Goal: Obtain resource: Download file/media

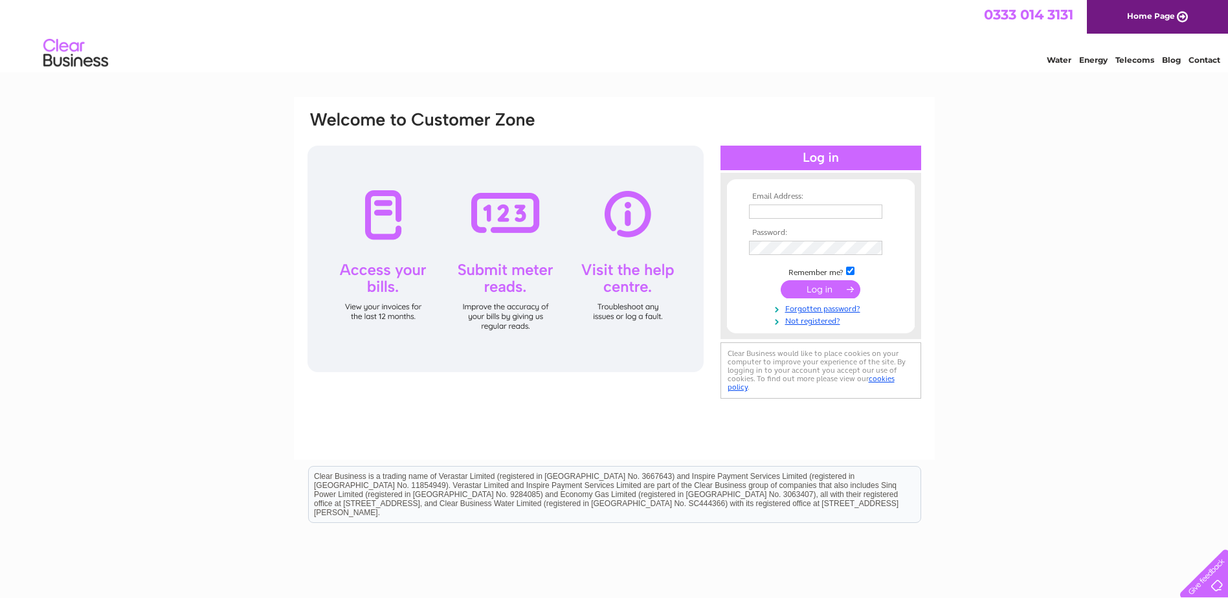
type input "[PERSON_NAME][EMAIL_ADDRESS][DOMAIN_NAME]"
click at [377, 251] on input "submit" at bounding box center [821, 289] width 80 height 18
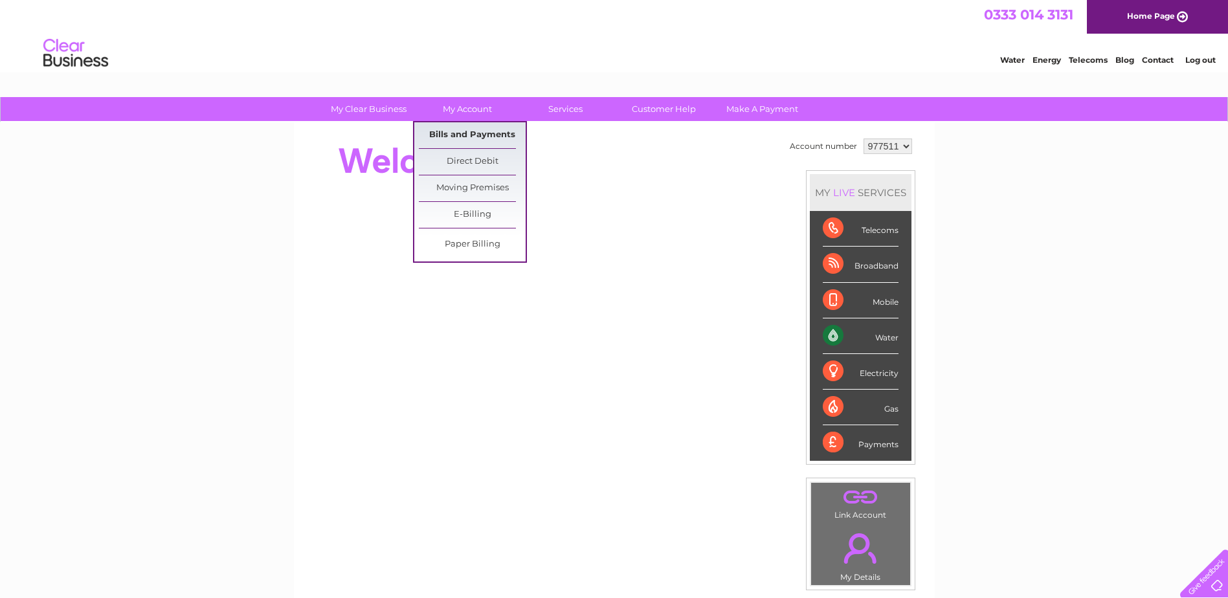
click at [480, 131] on link "Bills and Payments" at bounding box center [472, 135] width 107 height 26
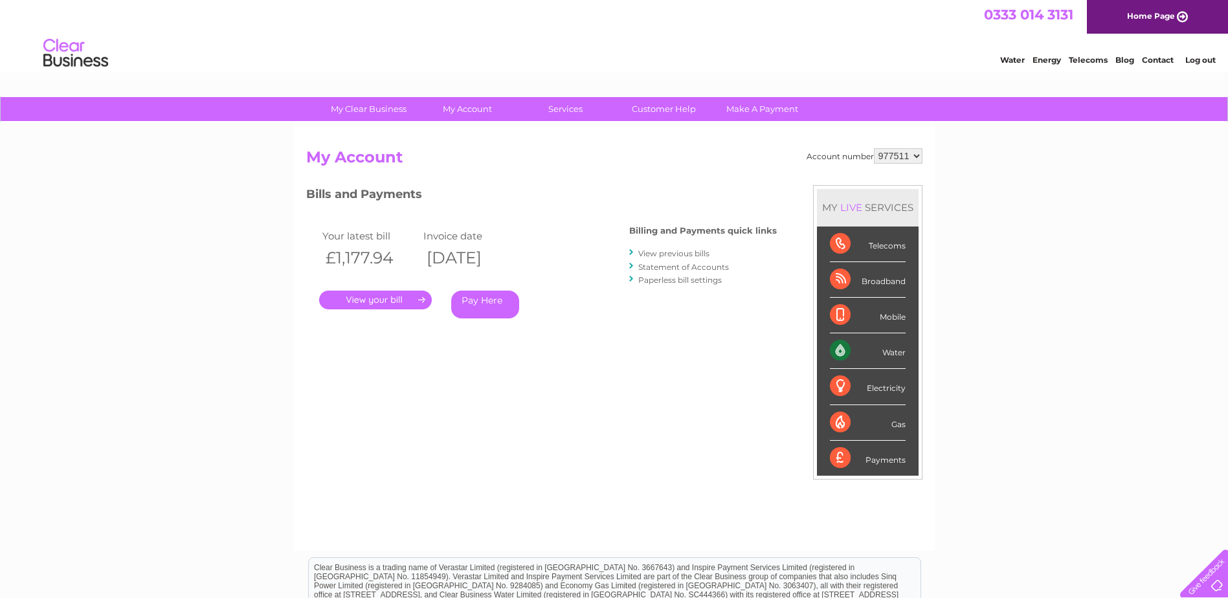
click at [672, 254] on link "View previous bills" at bounding box center [674, 254] width 71 height 10
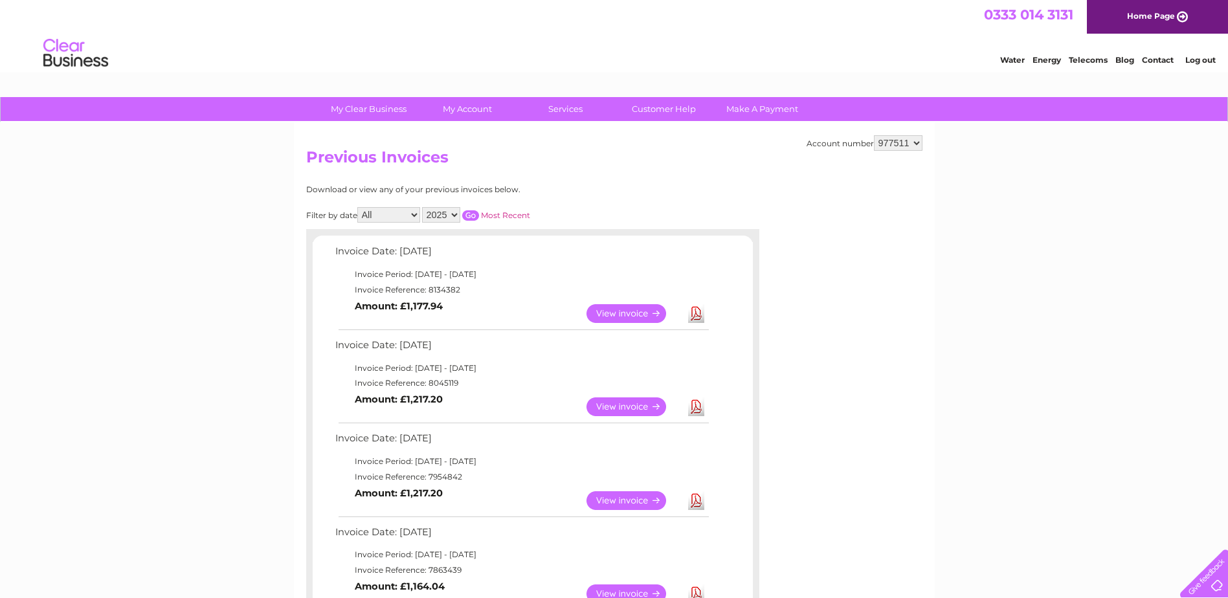
click at [395, 217] on select "All January February March April May June July August September October Novembe…" at bounding box center [388, 215] width 63 height 16
drag, startPoint x: 685, startPoint y: 198, endPoint x: 676, endPoint y: 207, distance: 12.4
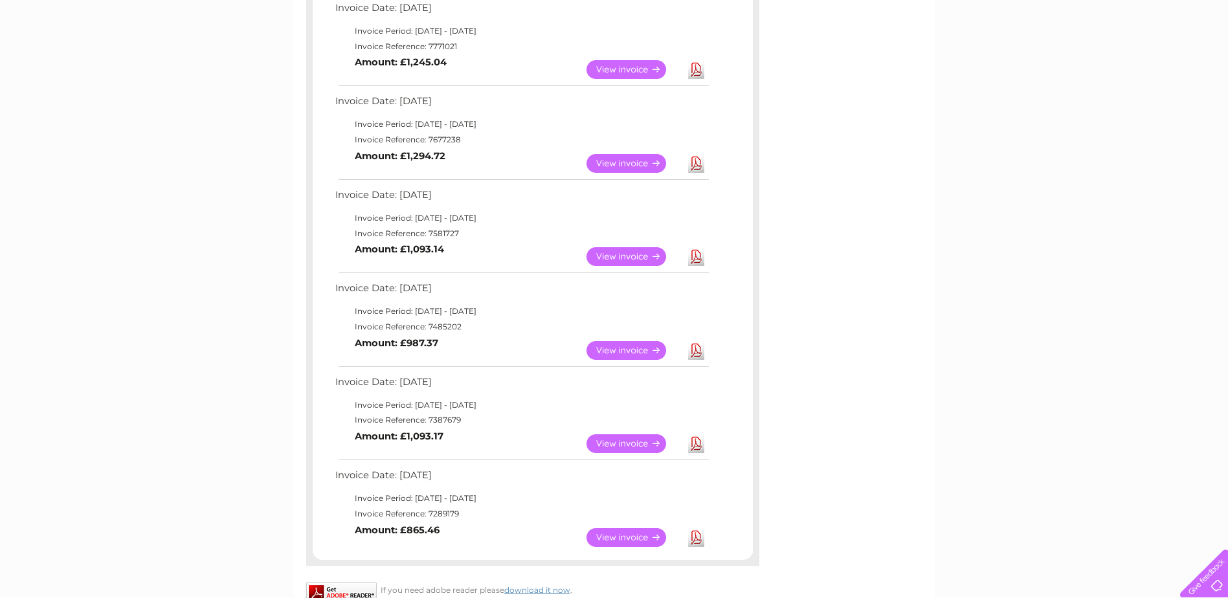
scroll to position [842, 0]
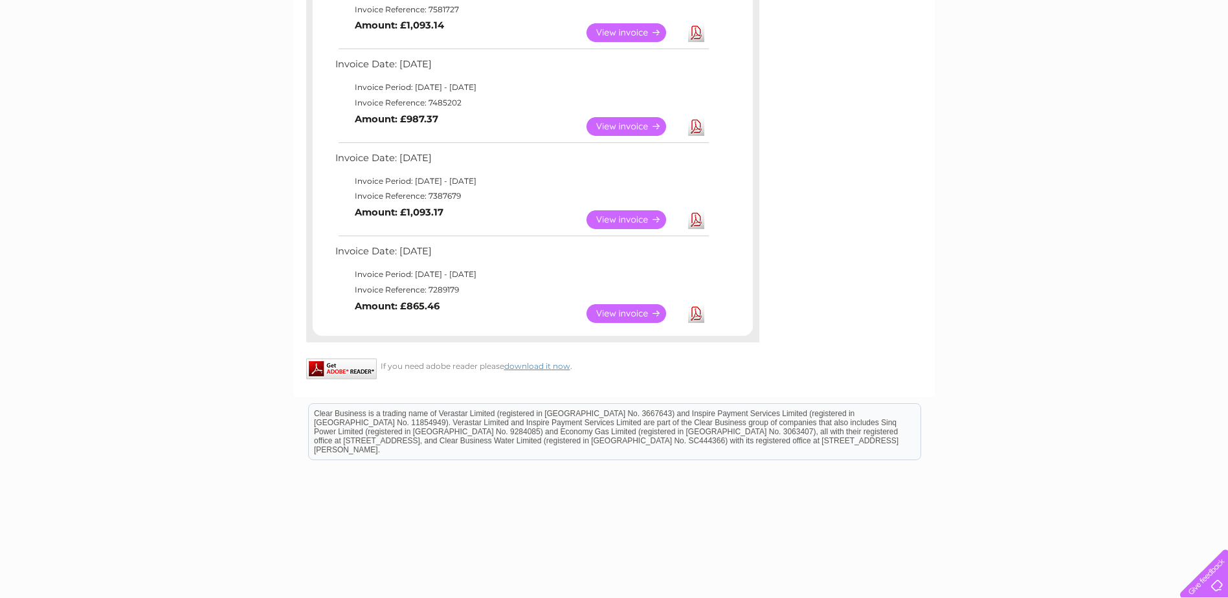
click at [694, 314] on link "Download" at bounding box center [696, 313] width 16 height 19
